Goal: Task Accomplishment & Management: Complete application form

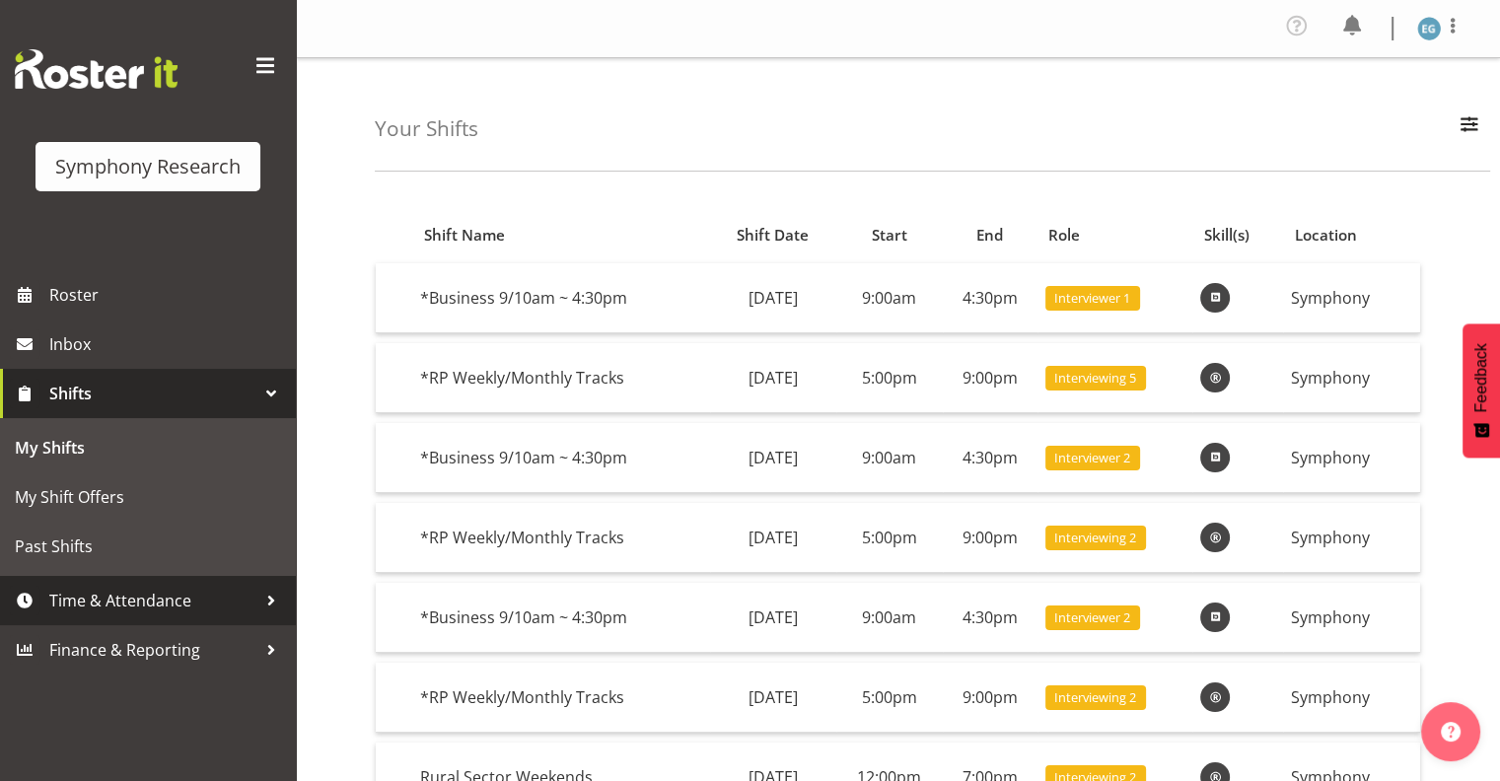
click at [168, 601] on span "Time & Attendance" at bounding box center [152, 601] width 207 height 30
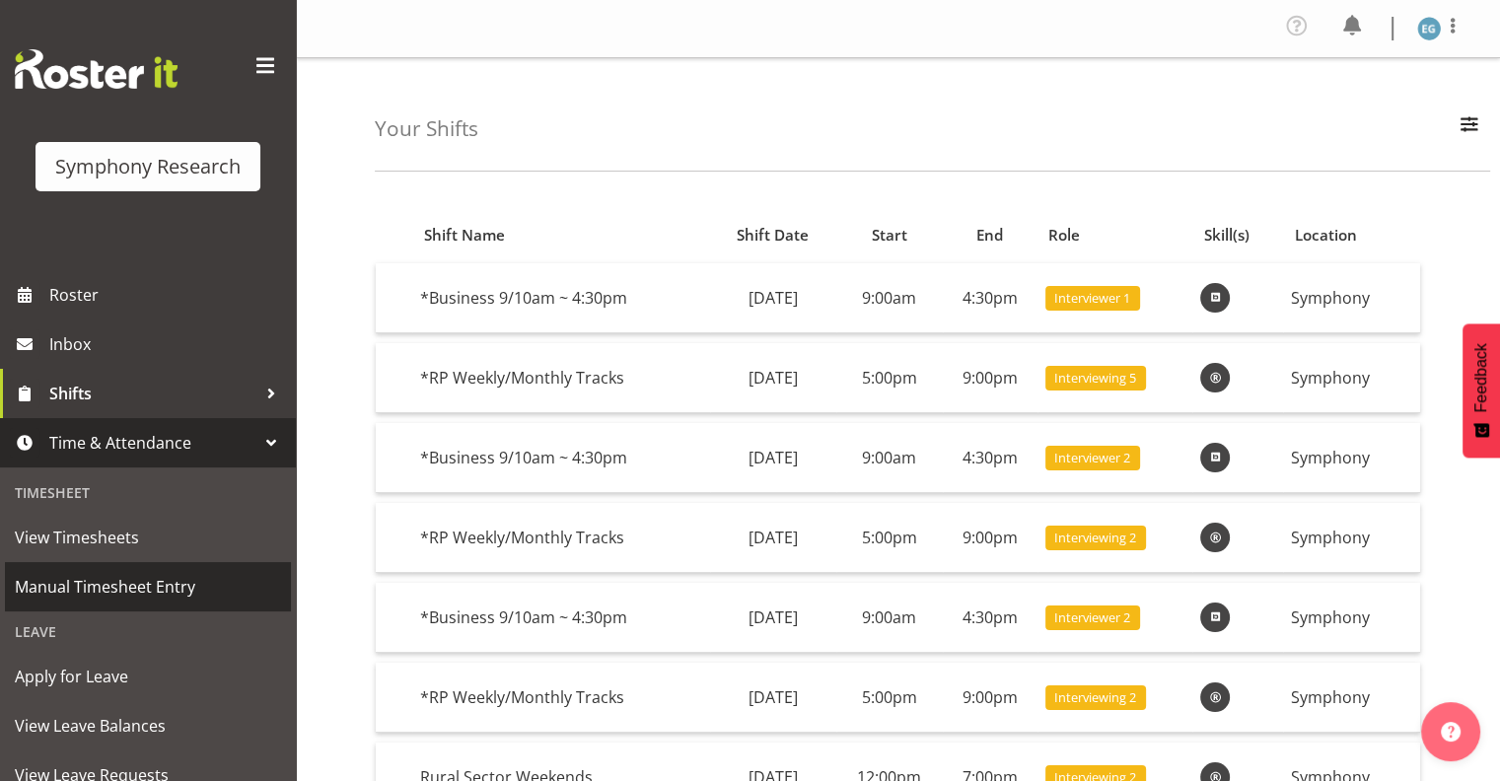
click at [187, 580] on span "Manual Timesheet Entry" at bounding box center [148, 587] width 266 height 30
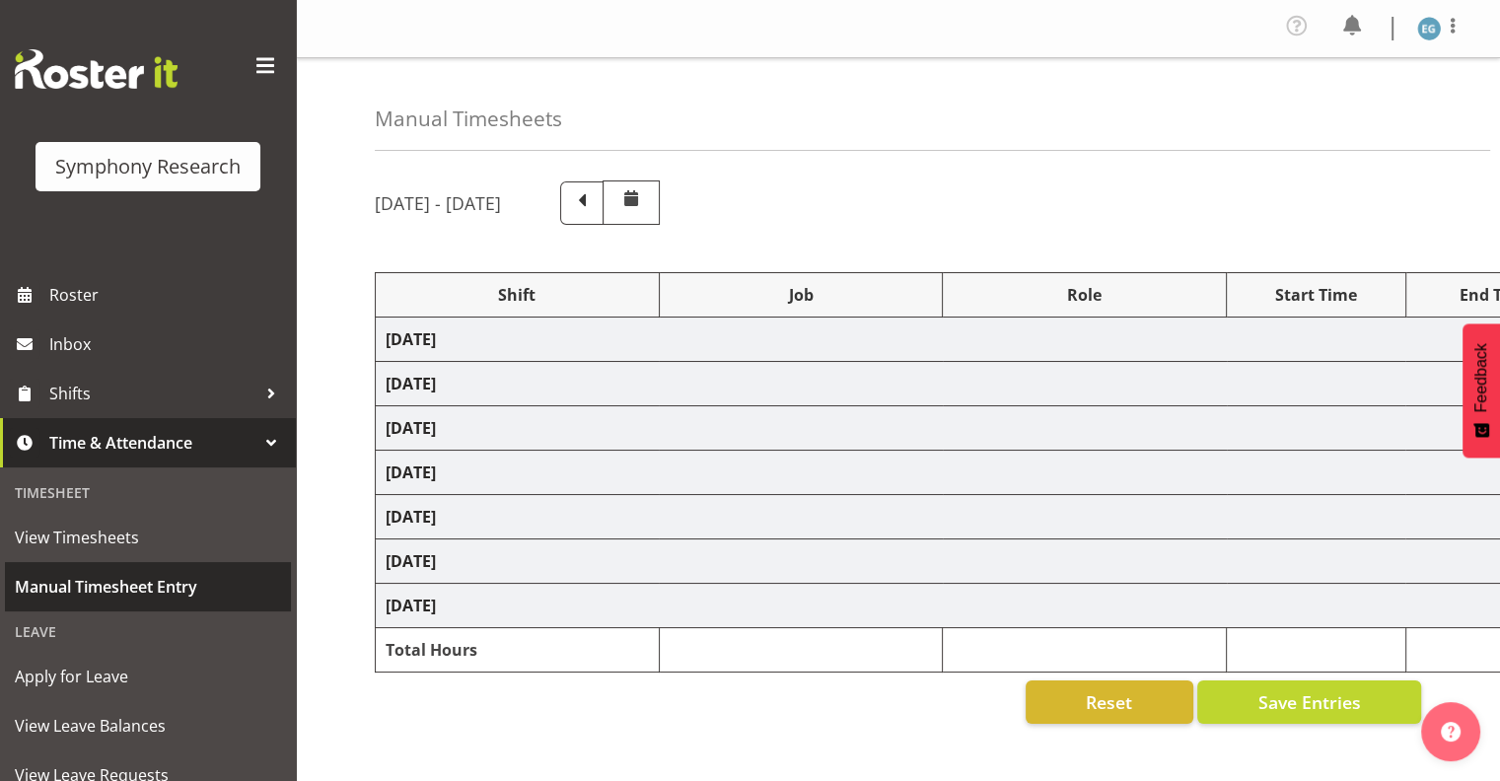
select select "26078"
select select "10587"
select select "26078"
select select "10587"
select select "26078"
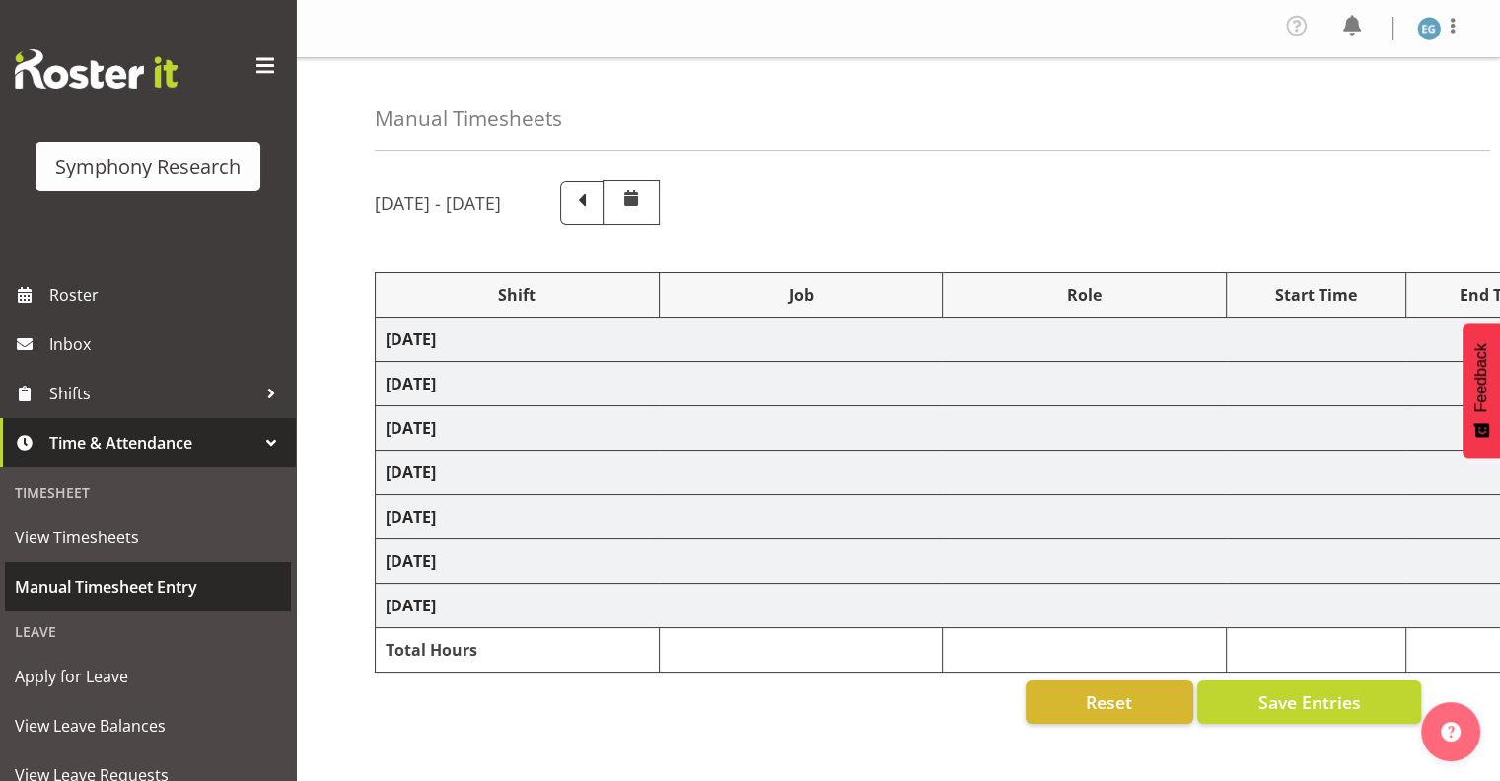
select select "10587"
select select "26078"
select select "10587"
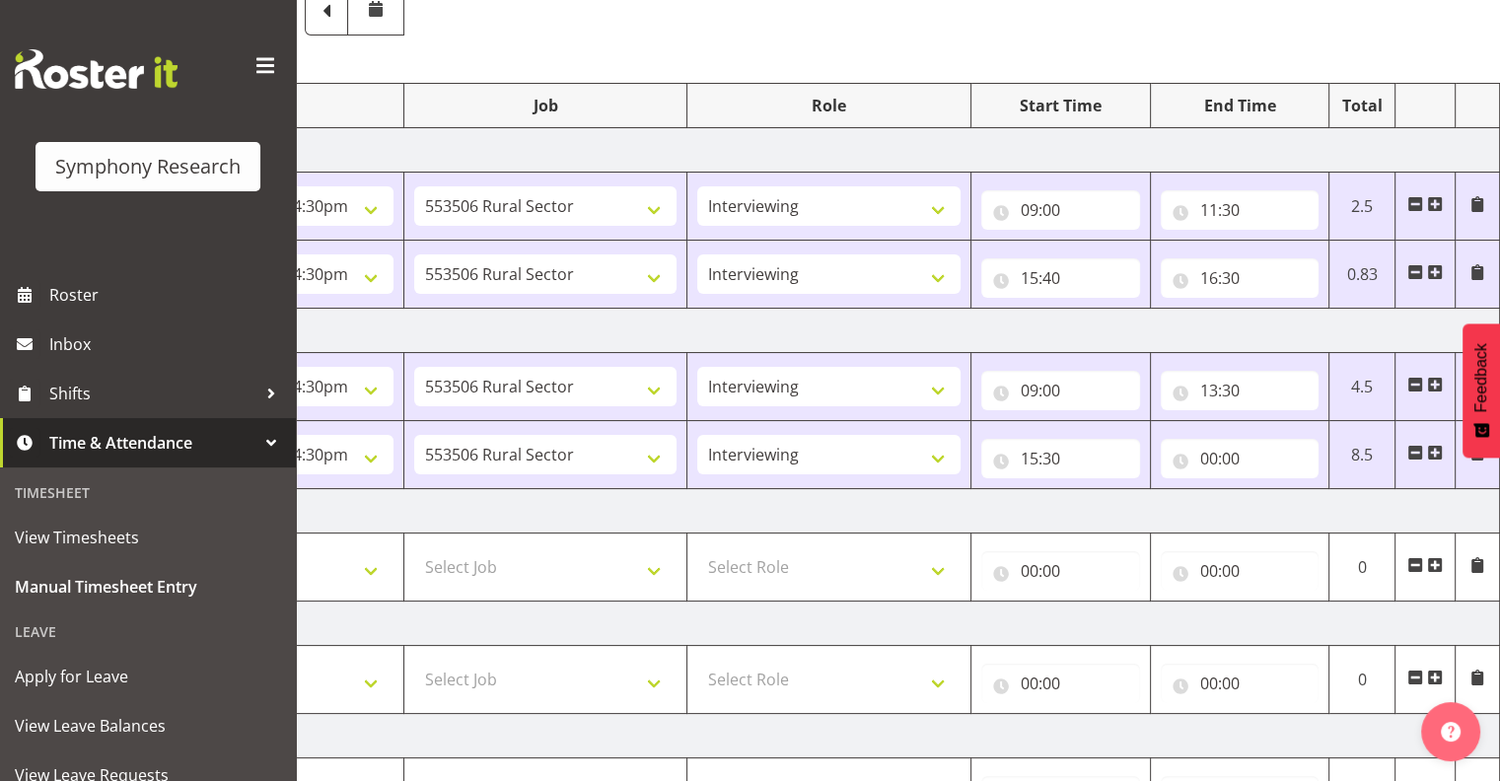
scroll to position [167, 0]
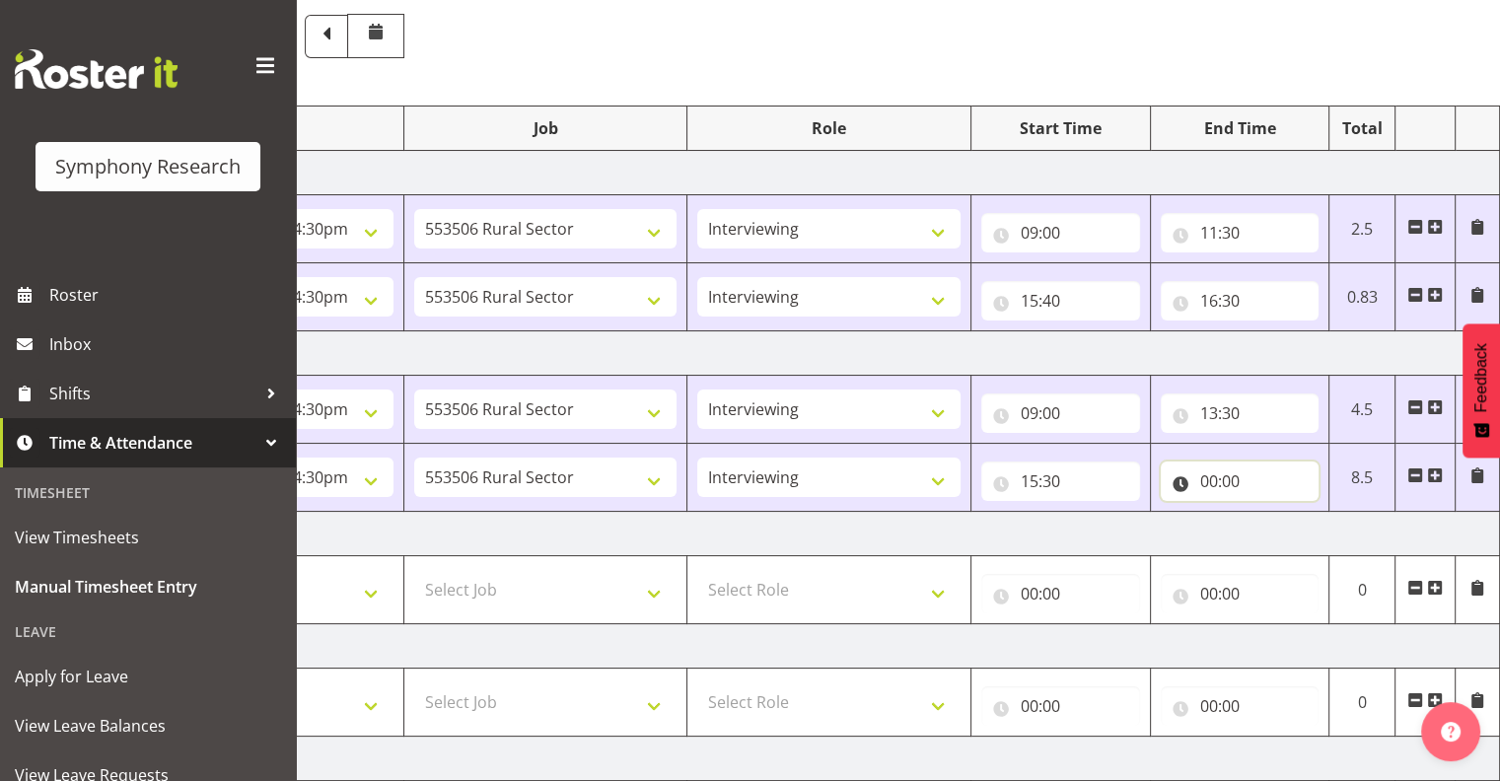
drag, startPoint x: 1208, startPoint y: 476, endPoint x: 1221, endPoint y: 480, distance: 13.4
click at [1209, 476] on input "00:00" at bounding box center [1240, 481] width 159 height 39
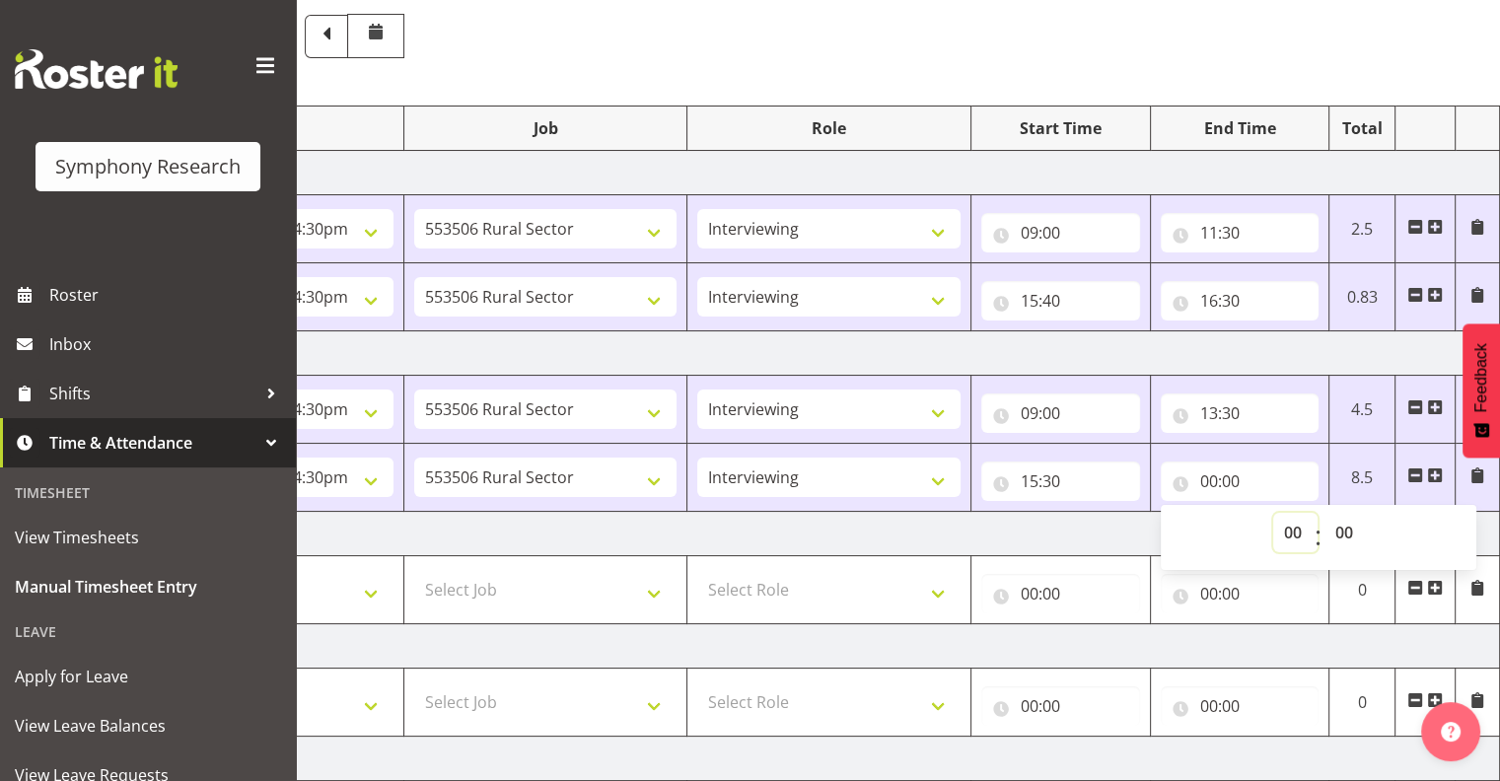
click at [1291, 529] on select "00 01 02 03 04 05 06 07 08 09 10 11 12 13 14 15 16 17 18 19 20 21 22 23" at bounding box center [1295, 532] width 44 height 39
select select "21"
click at [1273, 513] on select "00 01 02 03 04 05 06 07 08 09 10 11 12 13 14 15 16 17 18 19 20 21 22 23" at bounding box center [1295, 532] width 44 height 39
type input "21:00"
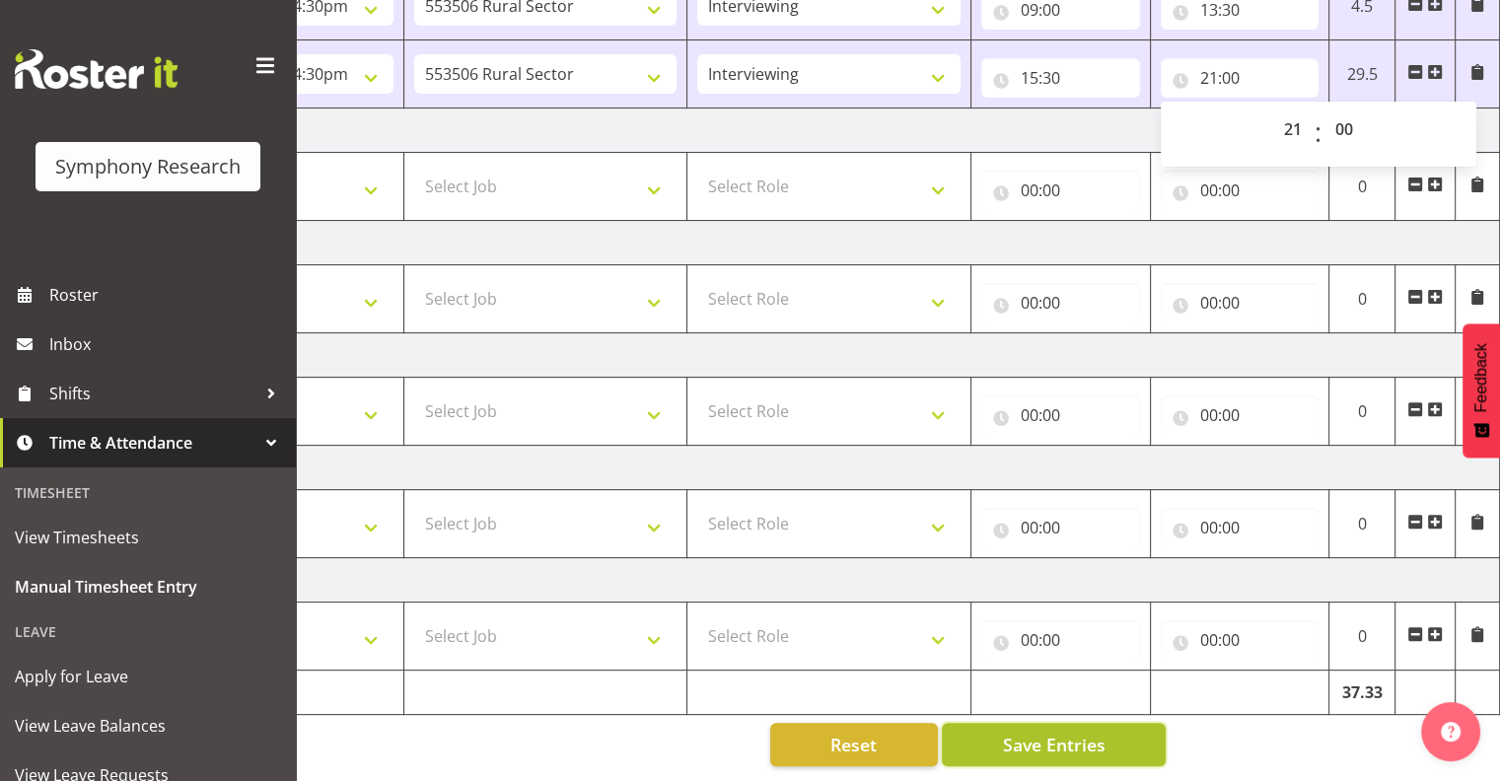
click at [1058, 732] on span "Save Entries" at bounding box center [1053, 745] width 103 height 26
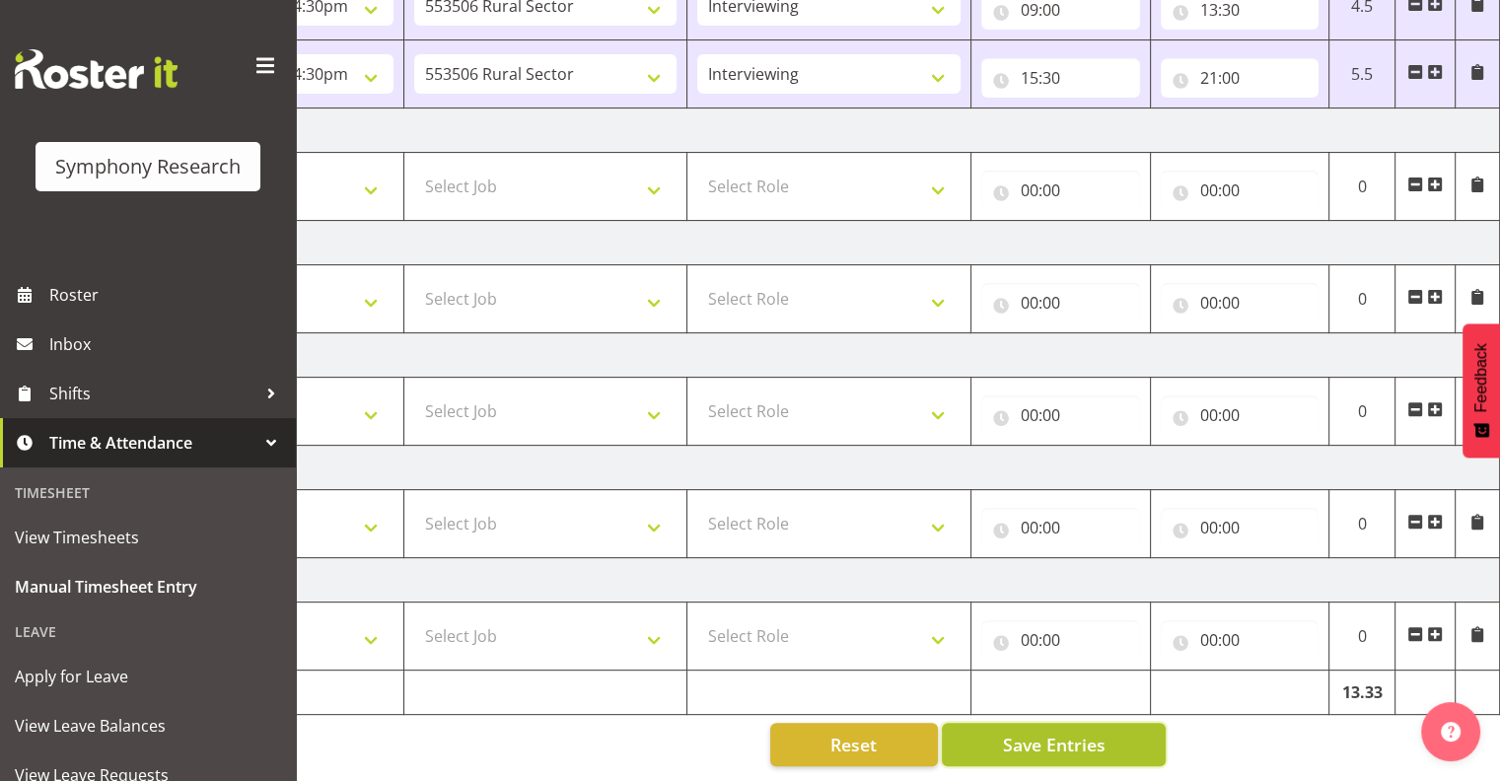
click at [1031, 732] on span "Save Entries" at bounding box center [1053, 745] width 103 height 26
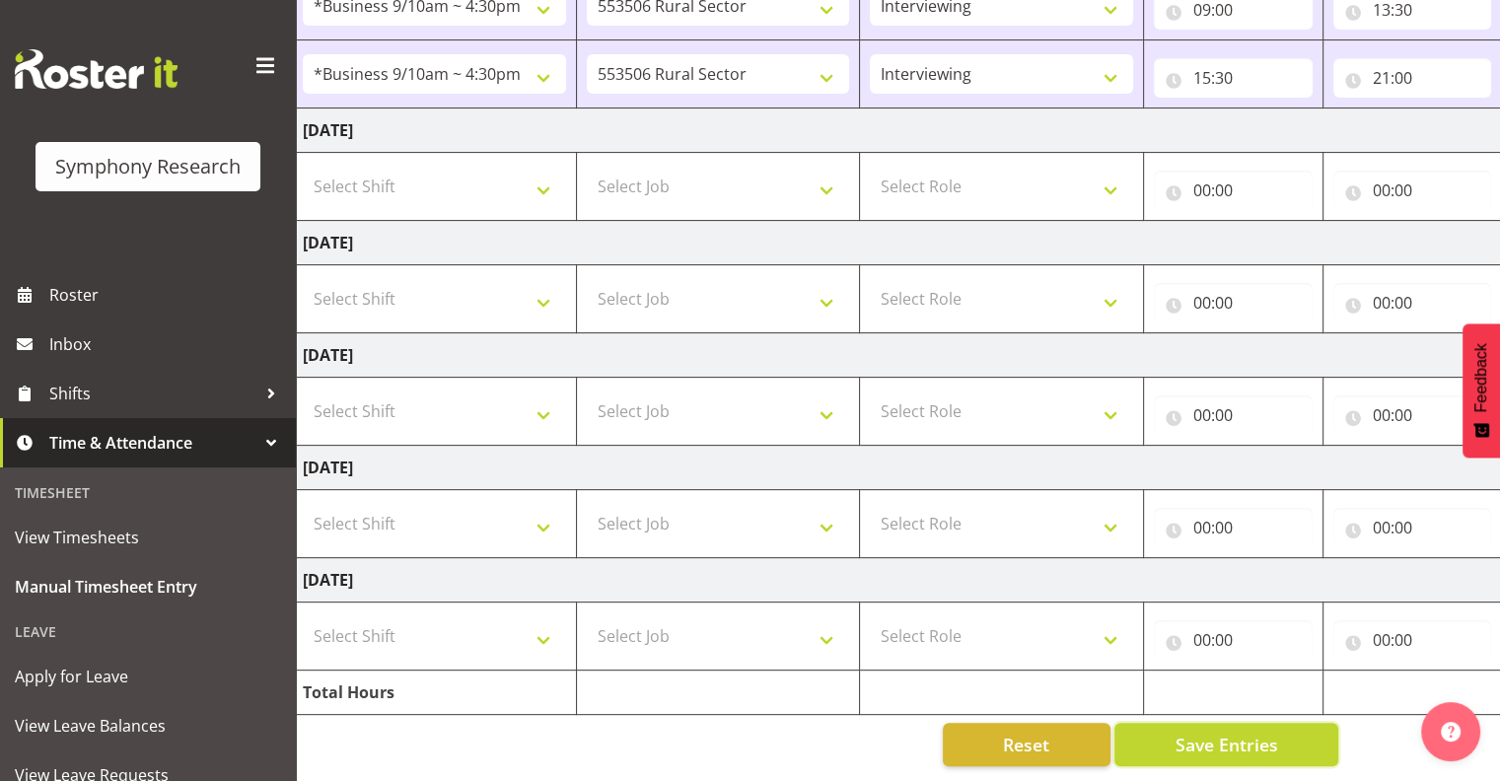
scroll to position [0, 0]
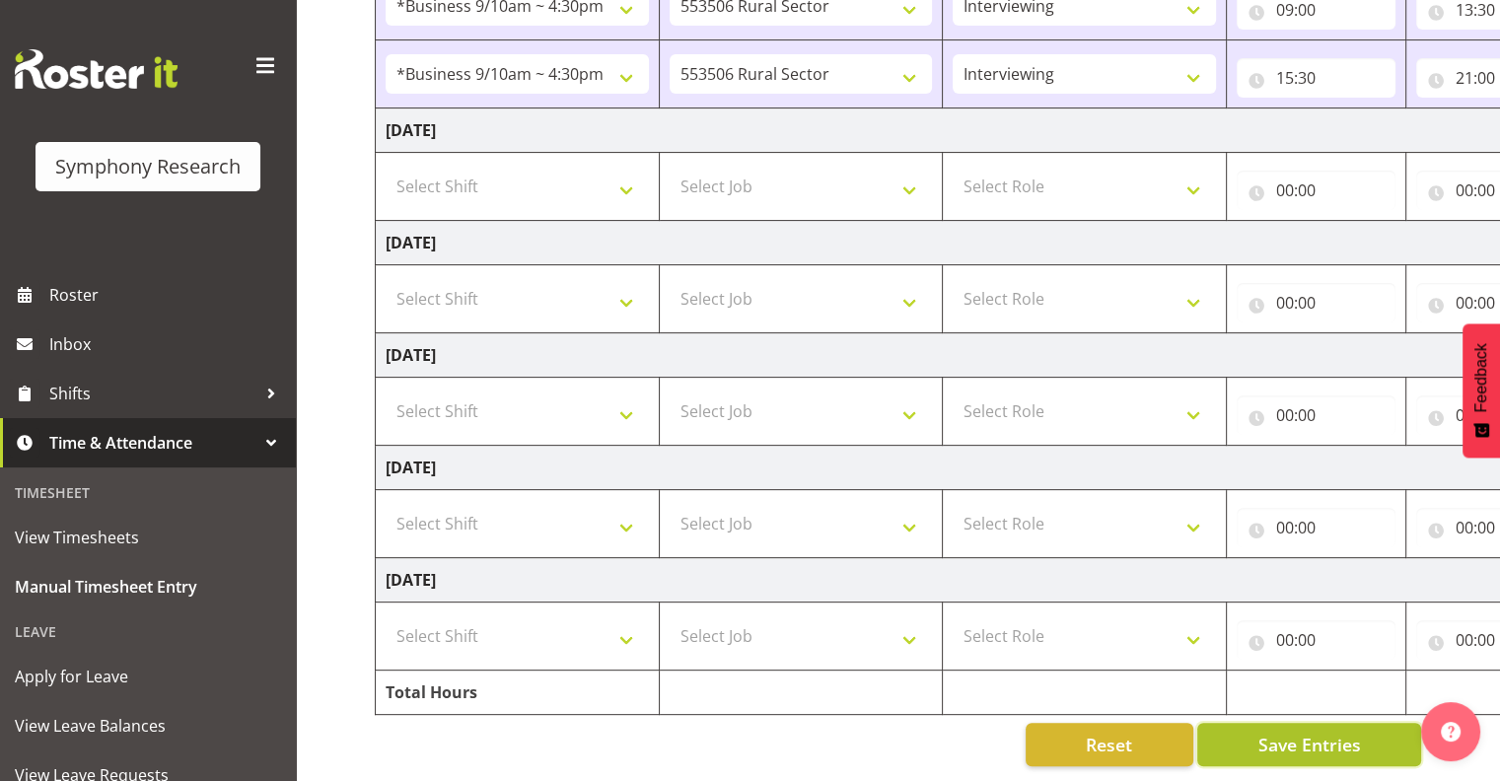
drag, startPoint x: 1286, startPoint y: 734, endPoint x: 1294, endPoint y: 742, distance: 11.2
click at [1286, 735] on span "Save Entries" at bounding box center [1309, 745] width 103 height 26
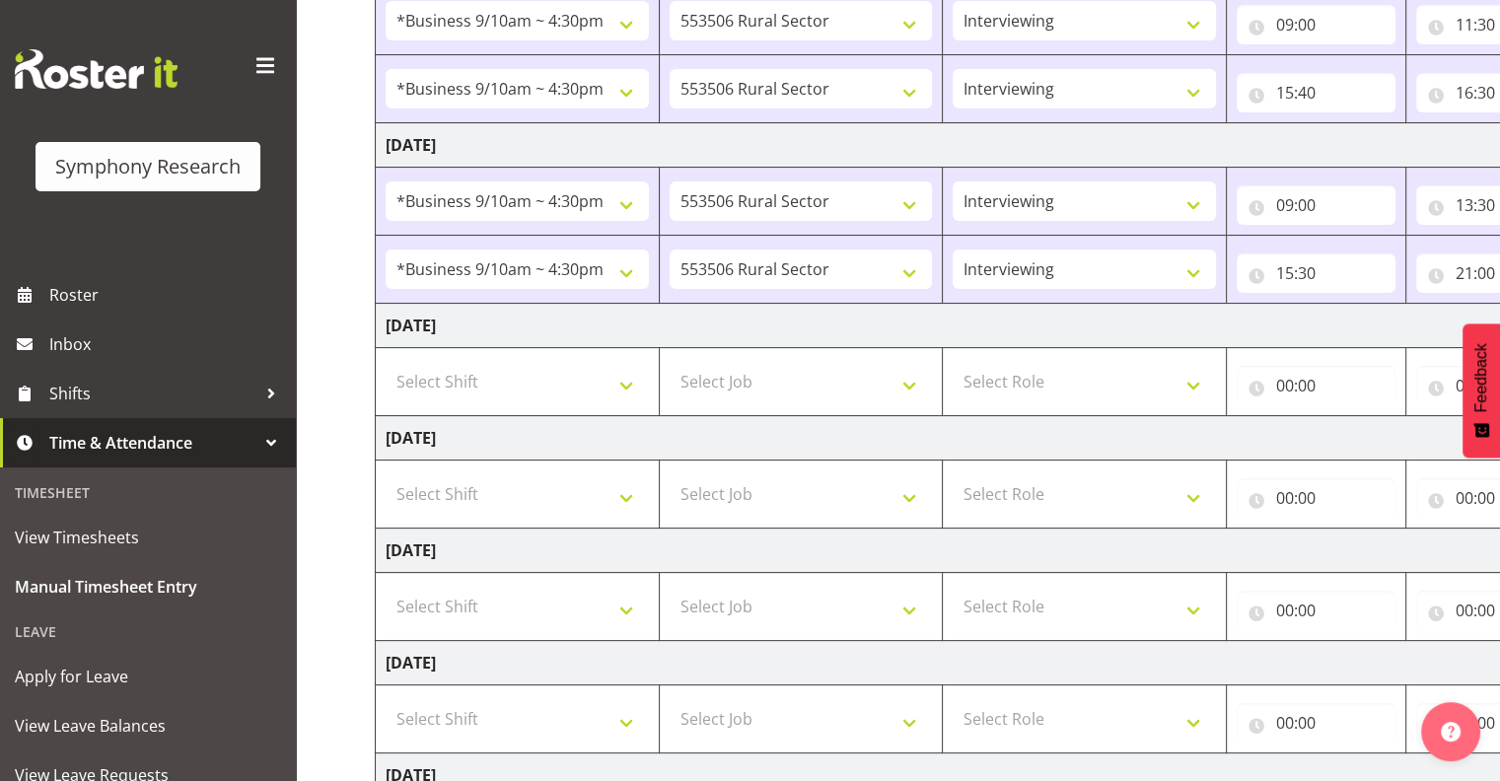
scroll to position [346, 0]
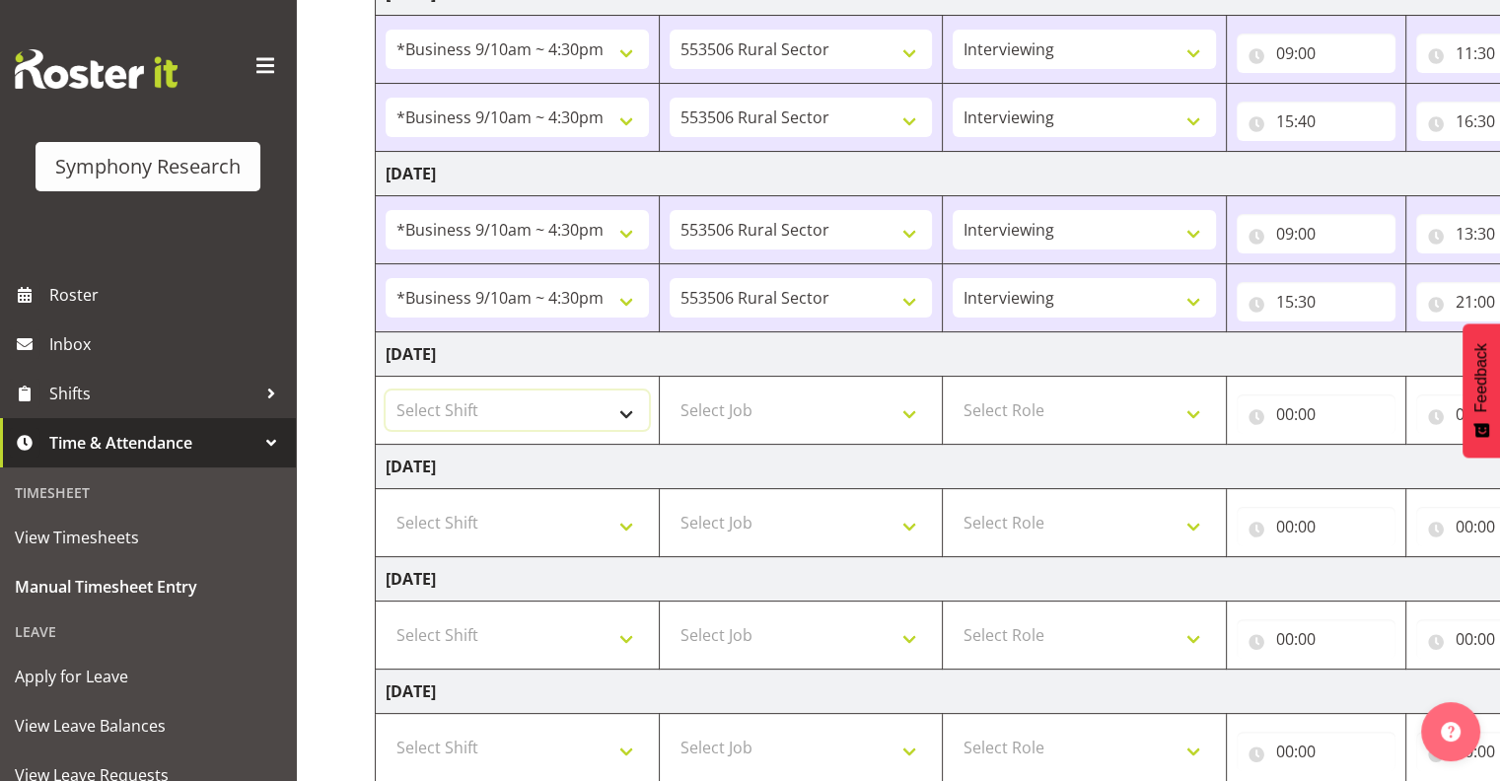
click at [626, 408] on select "Select Shift !!Weekend Residential (Roster IT Shift Label) *Business 9/10am ~ 4…" at bounding box center [517, 410] width 263 height 39
select select "26078"
click at [386, 391] on select "Select Shift !!Weekend Residential (Roster IT Shift Label) *Business 9/10am ~ 4…" at bounding box center [517, 410] width 263 height 39
click at [915, 410] on select "Select Job 550060 IF Admin 553492 World Poll Aus Wave 2 Main 2025 553493 World …" at bounding box center [801, 410] width 263 height 39
select select "10587"
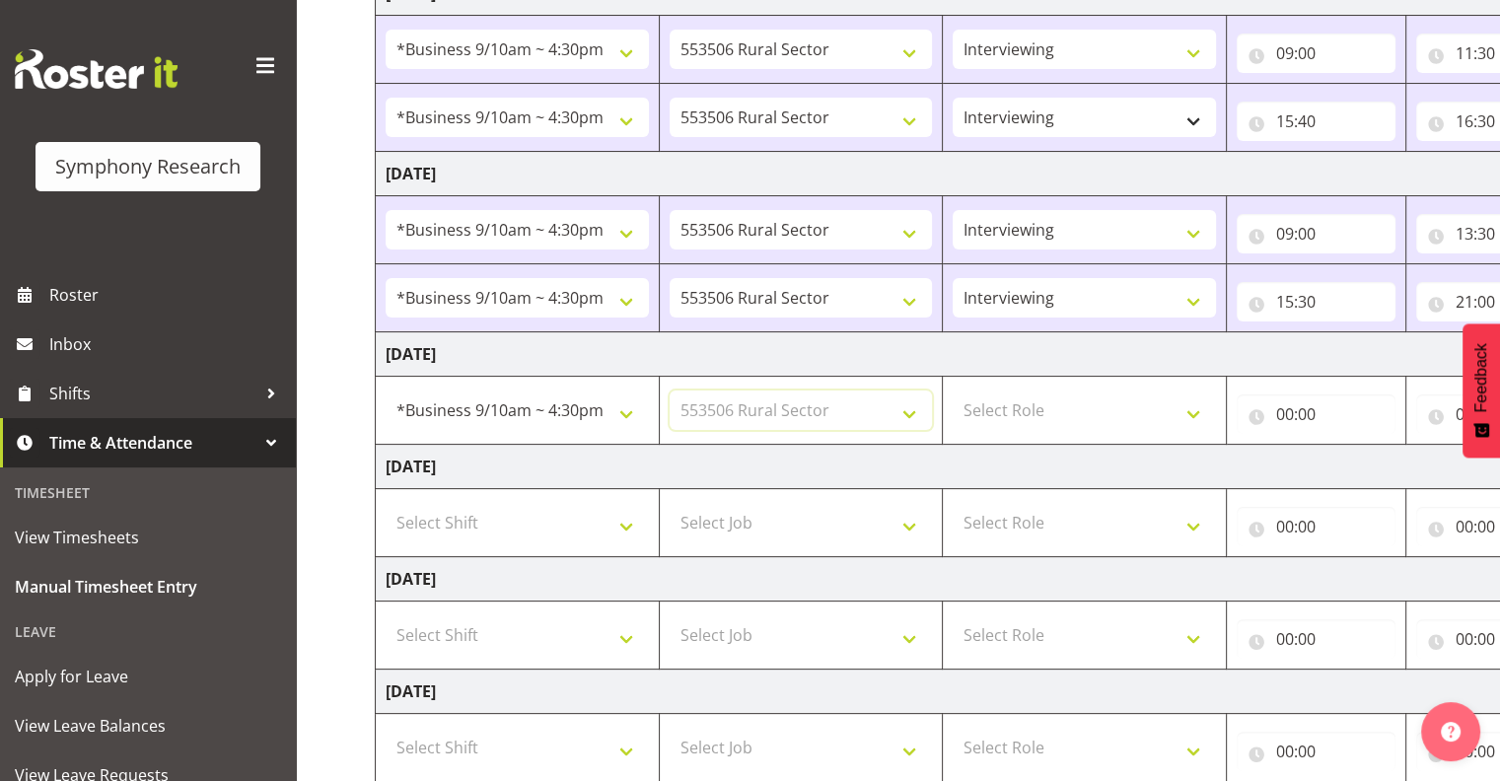
click at [670, 391] on select "Select Job 550060 IF Admin 553492 World Poll Aus Wave 2 Main 2025 553493 World …" at bounding box center [801, 410] width 263 height 39
click at [1193, 411] on select "Select Role Interviewing Briefing" at bounding box center [1084, 410] width 263 height 39
select select "47"
click at [953, 391] on select "Select Role Interviewing Briefing" at bounding box center [1084, 410] width 263 height 39
click at [1291, 414] on input "00:00" at bounding box center [1316, 414] width 159 height 39
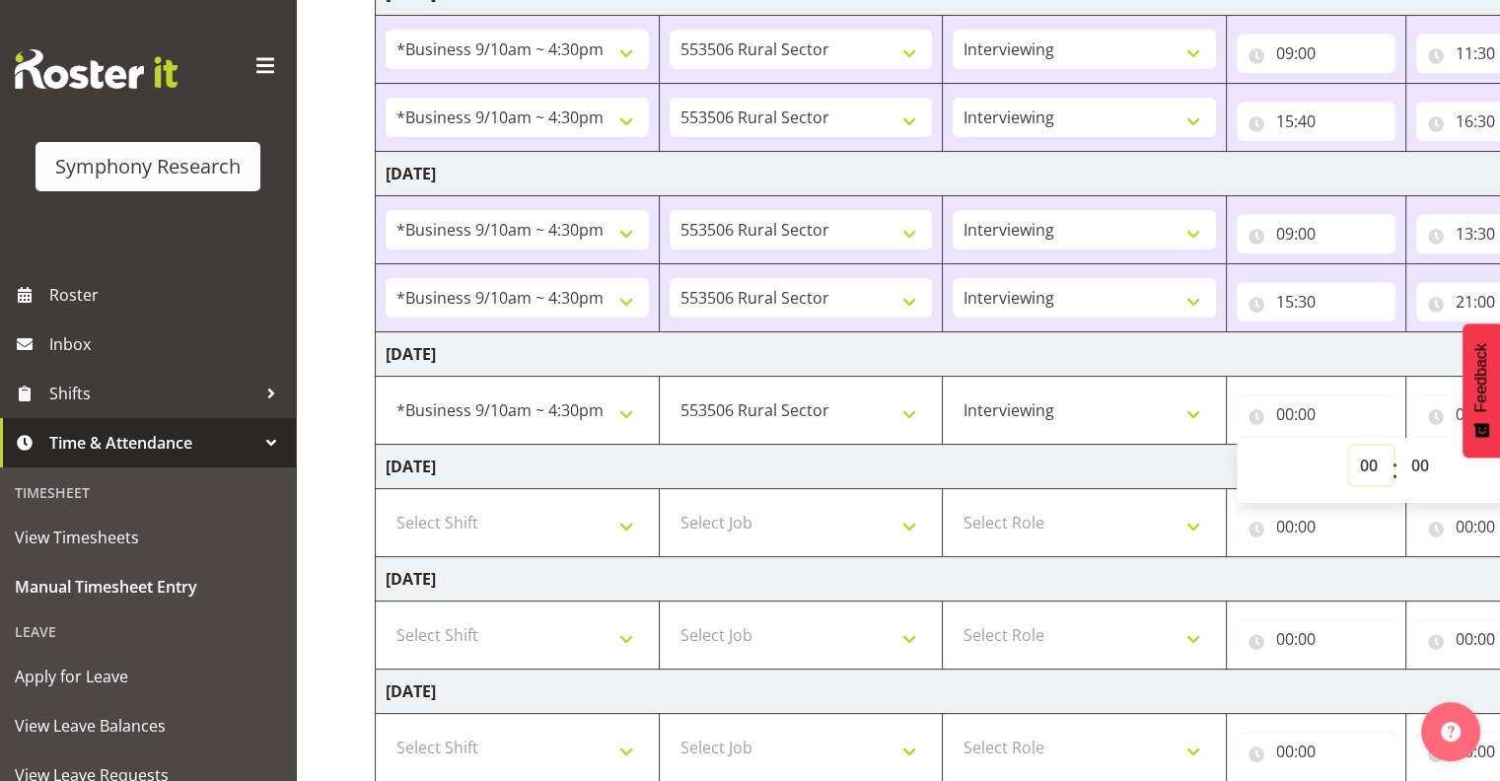
click at [1367, 465] on select "00 01 02 03 04 05 06 07 08 09 10 11 12 13 14 15 16 17 18 19 20 21 22 23" at bounding box center [1371, 465] width 44 height 39
select select "9"
click at [1349, 446] on select "00 01 02 03 04 05 06 07 08 09 10 11 12 13 14 15 16 17 18 19 20 21 22 23" at bounding box center [1371, 465] width 44 height 39
type input "09:00"
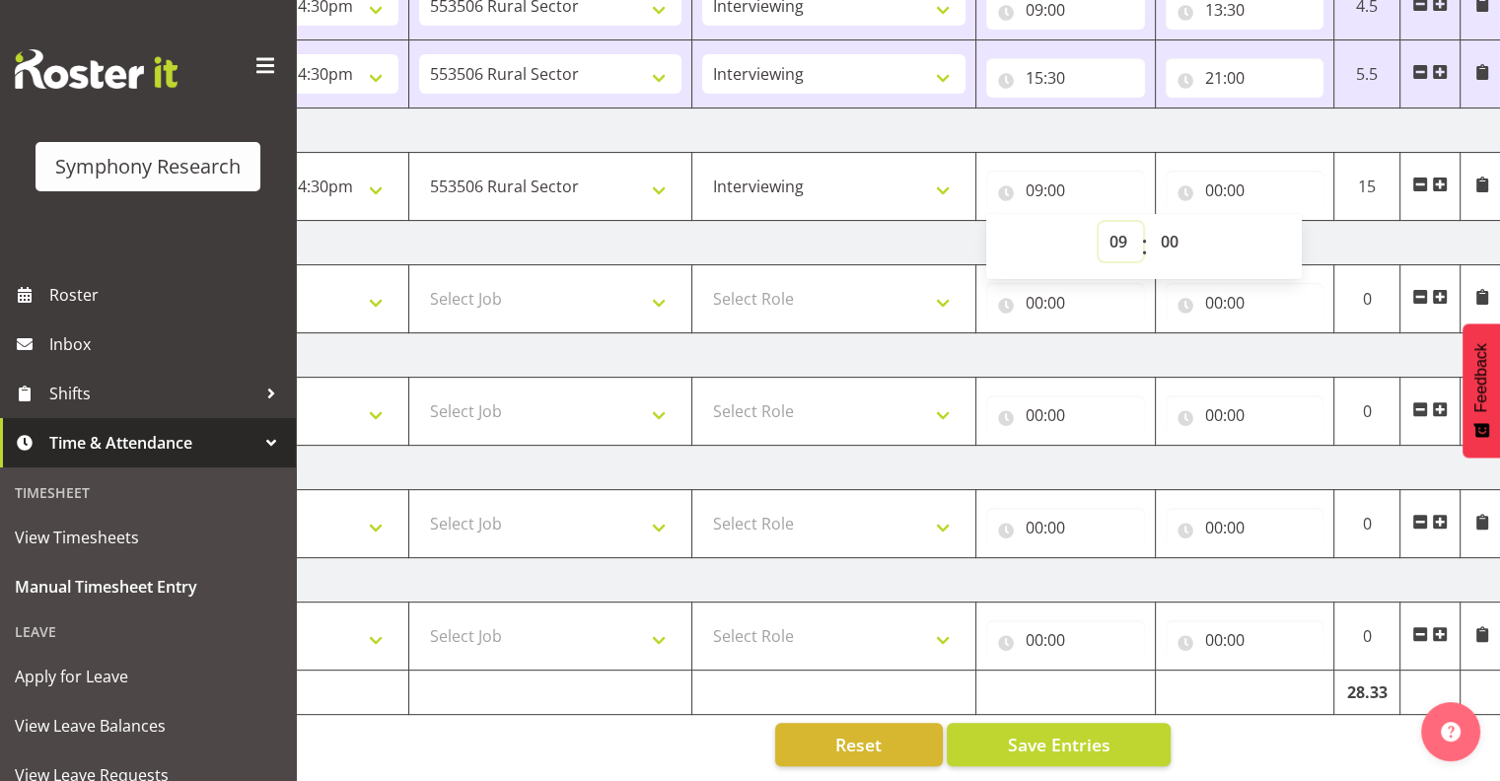
scroll to position [0, 255]
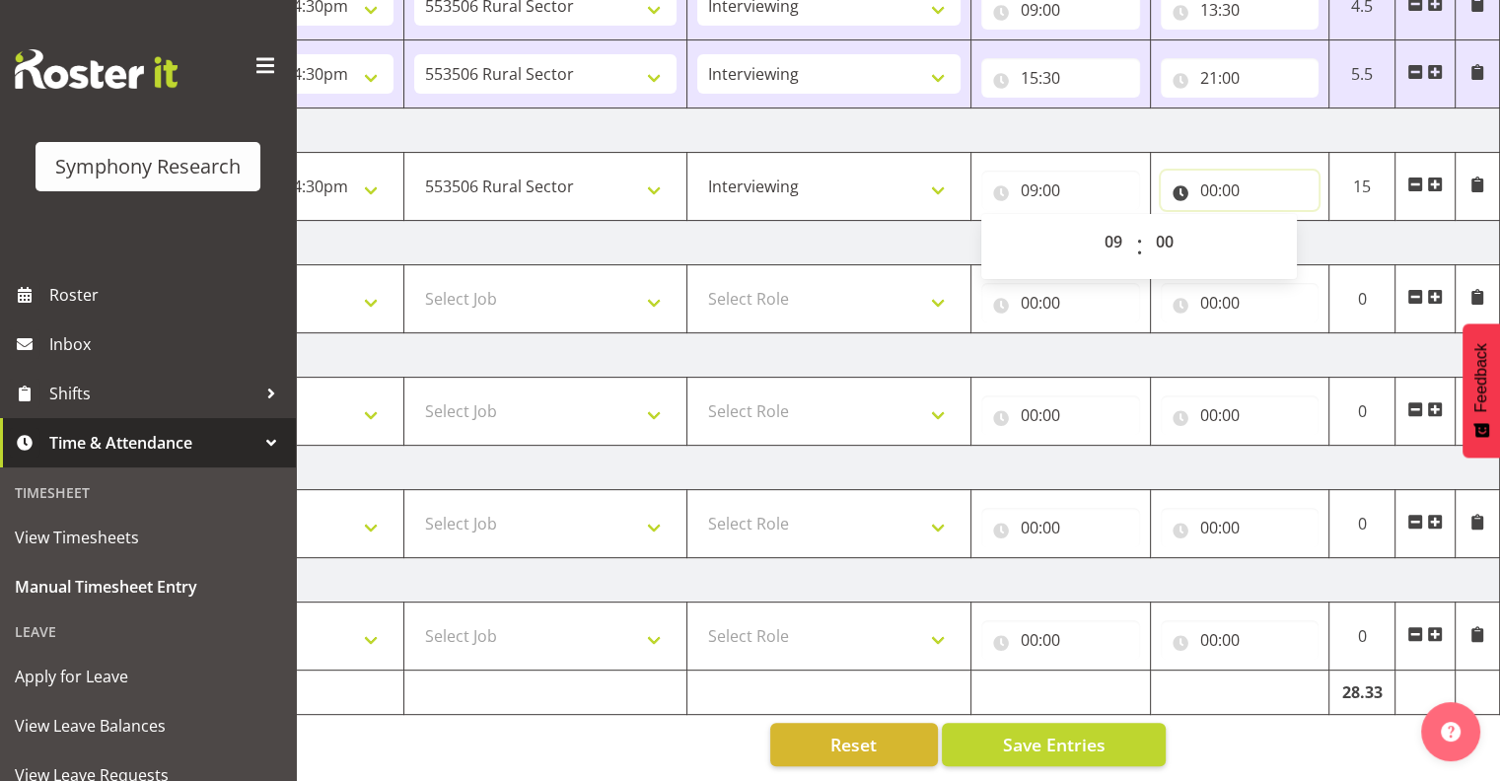
click at [1218, 175] on input "00:00" at bounding box center [1240, 190] width 159 height 39
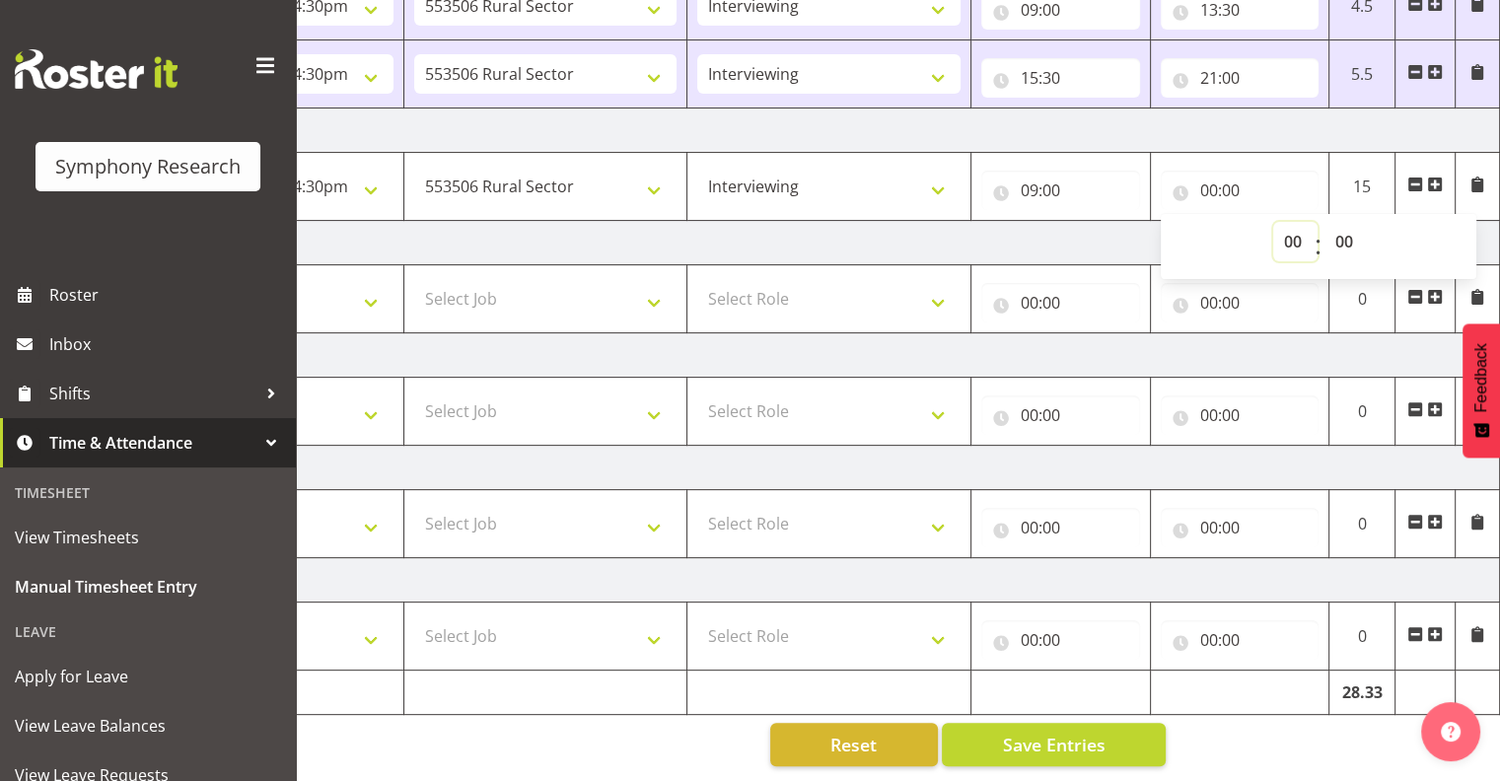
click at [1283, 225] on select "00 01 02 03 04 05 06 07 08 09 10 11 12 13 14 15 16 17 18 19 20 21 22 23" at bounding box center [1295, 241] width 44 height 39
select select "14"
click at [1273, 222] on select "00 01 02 03 04 05 06 07 08 09 10 11 12 13 14 15 16 17 18 19 20 21 22 23" at bounding box center [1295, 241] width 44 height 39
type input "14:00"
click at [1346, 225] on select "00 01 02 03 04 05 06 07 08 09 10 11 12 13 14 15 16 17 18 19 20 21 22 23 24 25 2…" at bounding box center [1347, 241] width 44 height 39
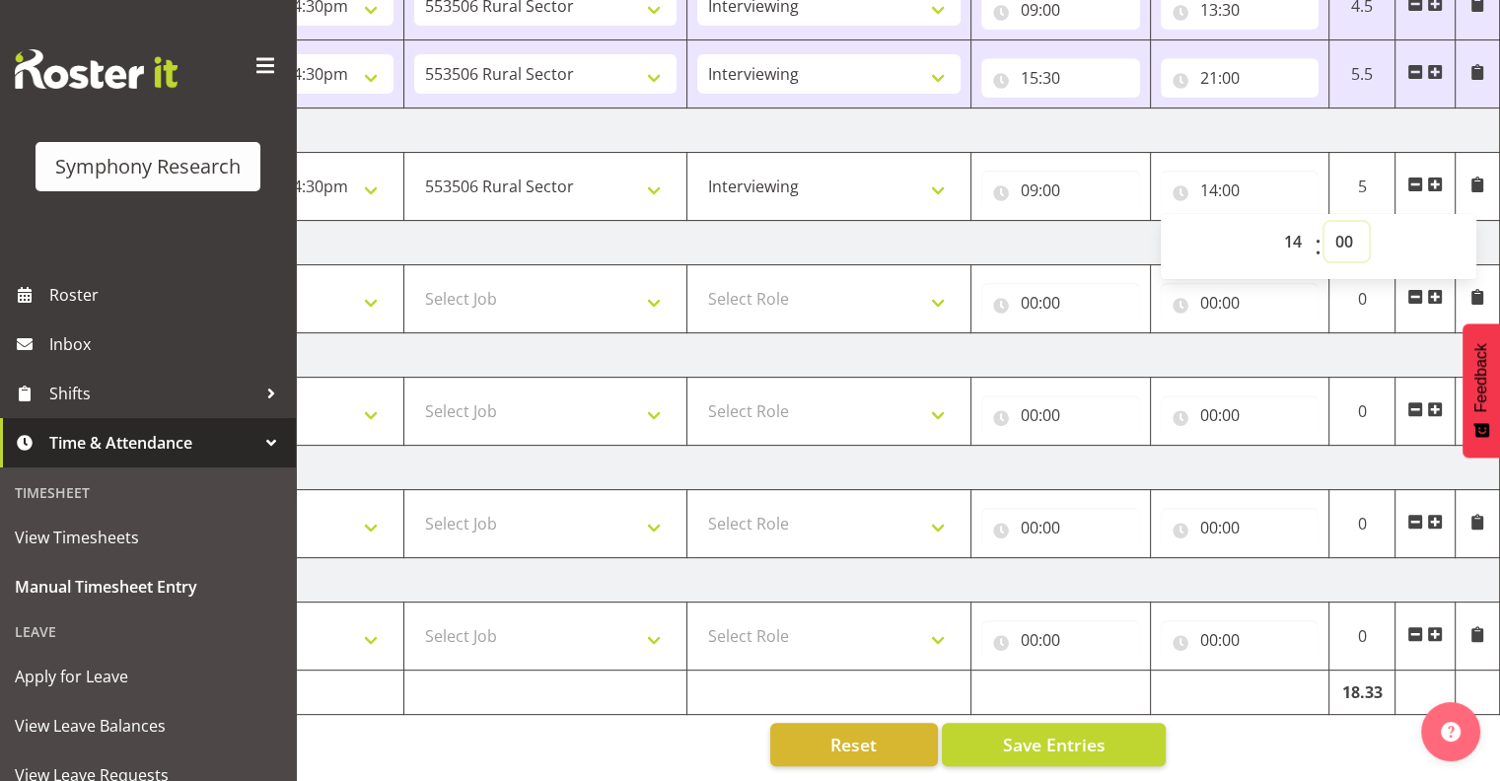
select select "30"
click at [1325, 222] on select "00 01 02 03 04 05 06 07 08 09 10 11 12 13 14 15 16 17 18 19 20 21 22 23 24 25 2…" at bounding box center [1347, 241] width 44 height 39
type input "14:30"
click at [1043, 733] on span "Save Entries" at bounding box center [1053, 745] width 103 height 26
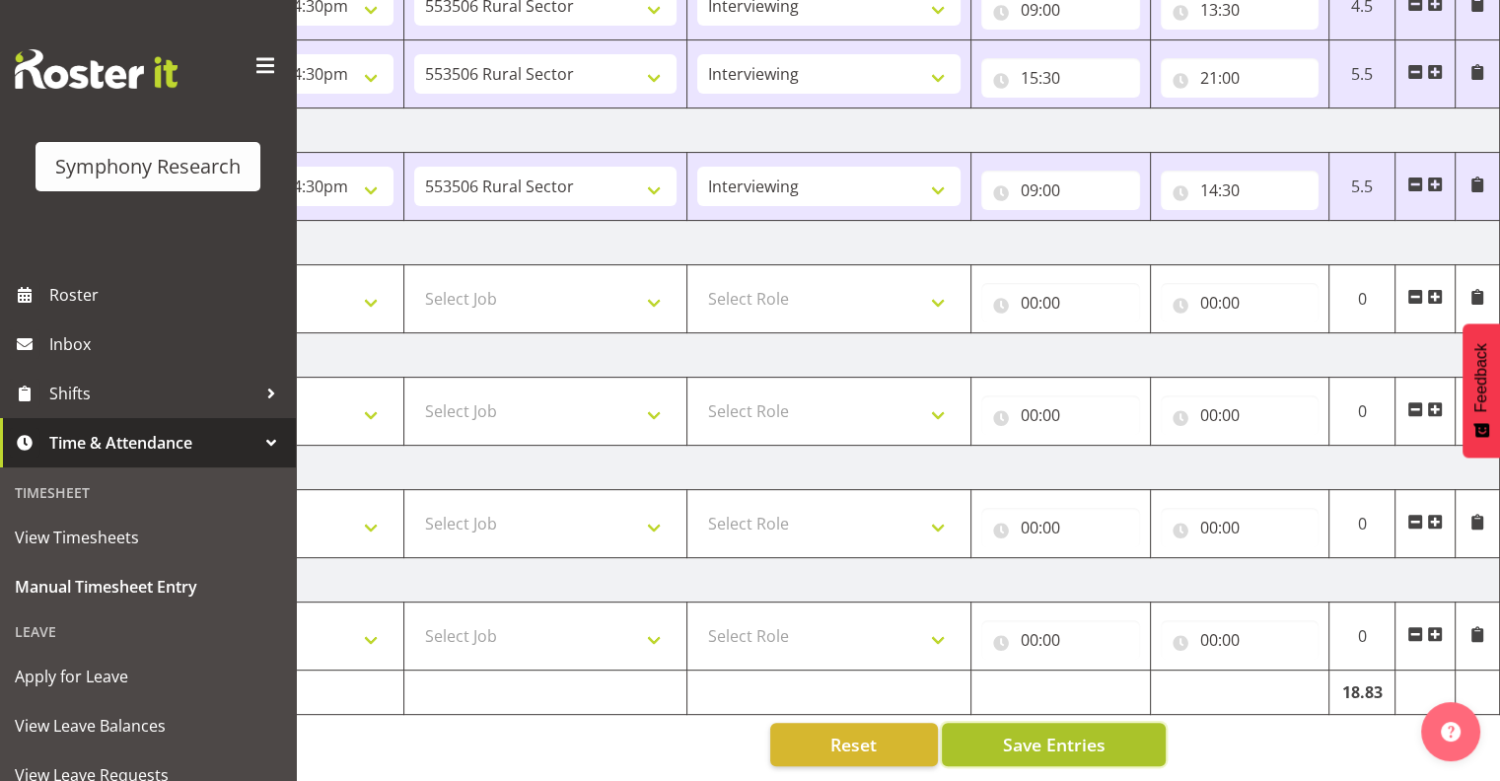
click at [1057, 732] on span "Save Entries" at bounding box center [1053, 745] width 103 height 26
